Goal: Task Accomplishment & Management: Manage account settings

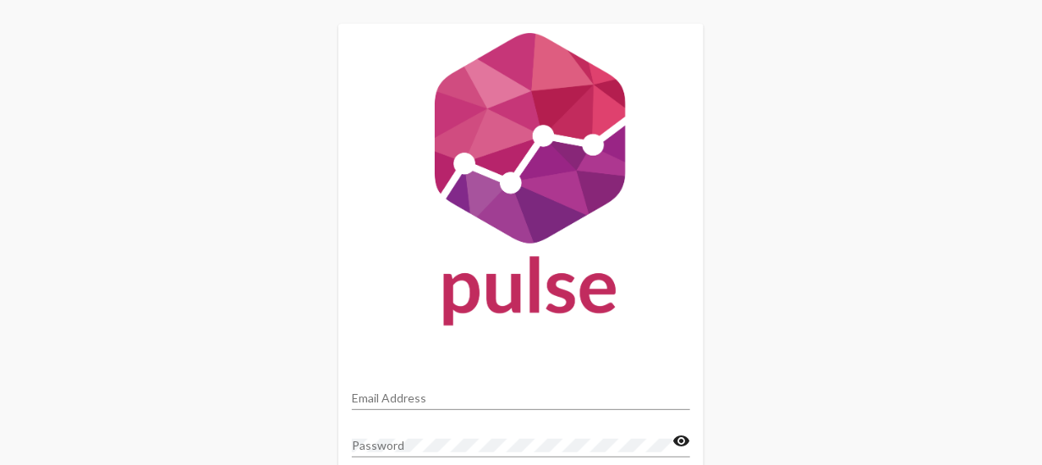
click at [416, 1] on div "Email Address" at bounding box center [521, 393] width 338 height 33
click at [416, 1] on input "Email Address" at bounding box center [521, 398] width 338 height 14
type input "[PERSON_NAME][EMAIL_ADDRESS][DOMAIN_NAME]"
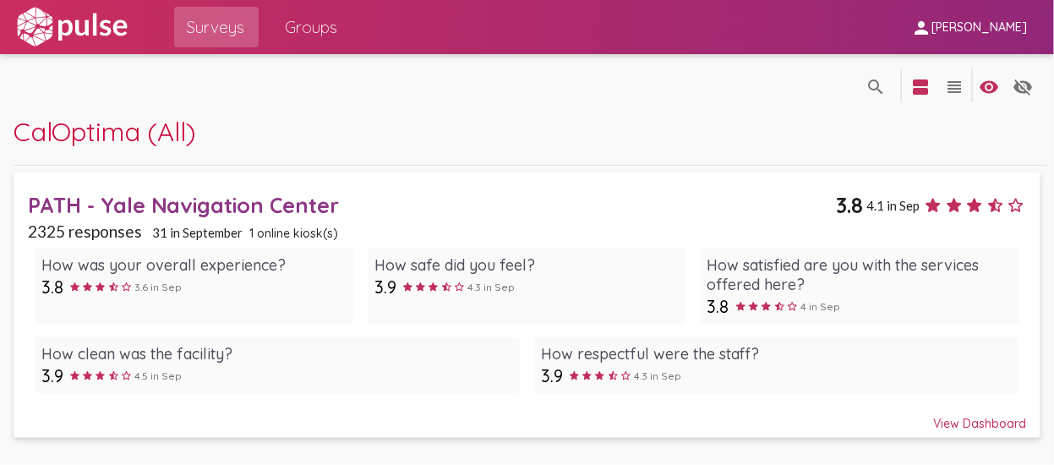
click at [423, 1] on div "View Dashboard" at bounding box center [527, 416] width 999 height 30
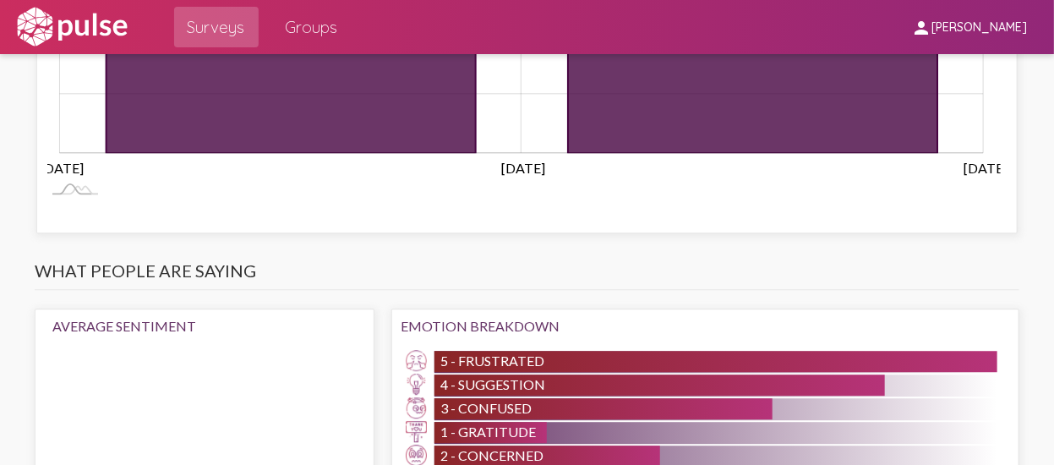
scroll to position [2029, 0]
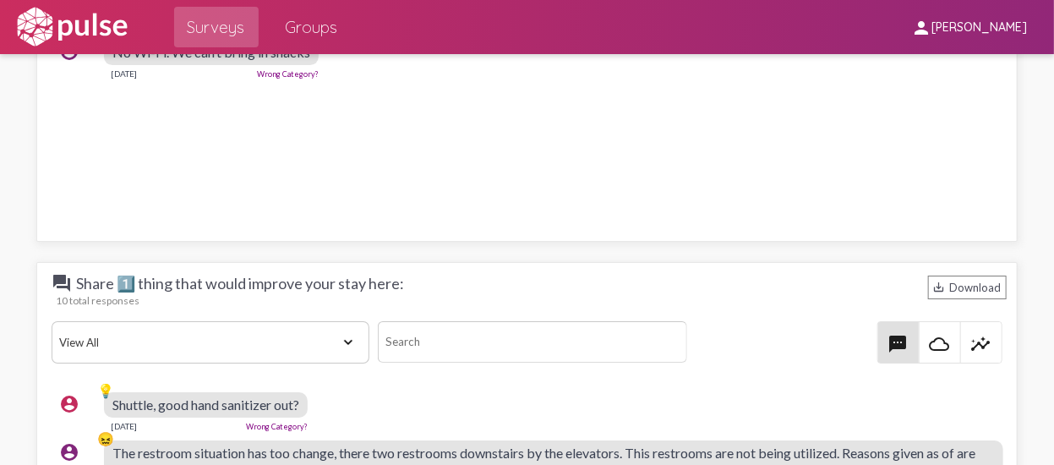
scroll to position [2537, 0]
